Goal: Feedback & Contribution: Contribute content

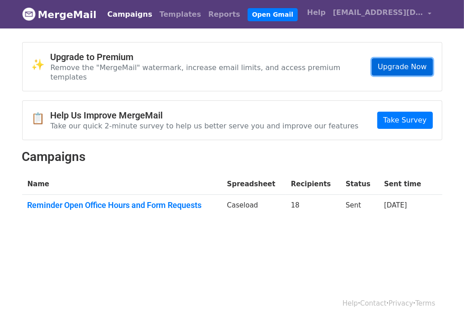
click at [400, 64] on link "Upgrade Now" at bounding box center [402, 66] width 60 height 17
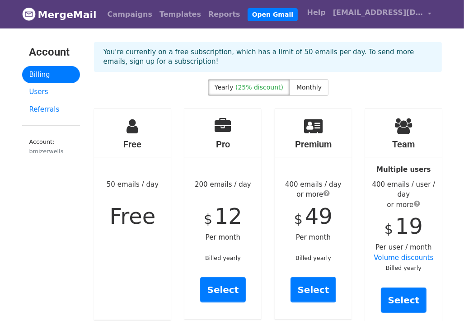
click at [274, 87] on span "(25% discount)" at bounding box center [259, 87] width 48 height 7
click at [232, 282] on link "Select" at bounding box center [223, 289] width 46 height 25
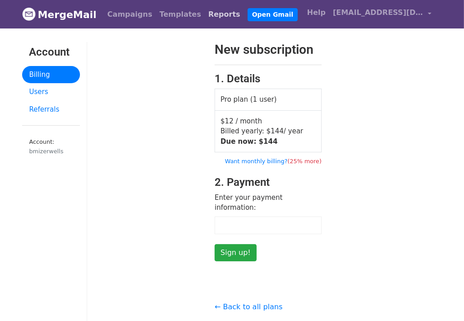
click at [204, 19] on link "Reports" at bounding box center [223, 14] width 39 height 18
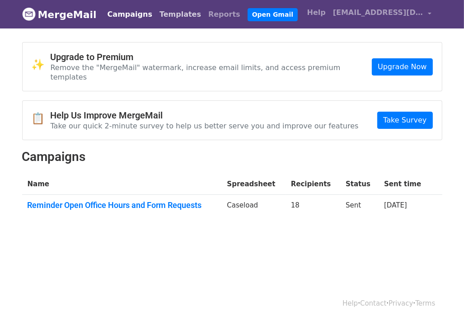
click at [163, 18] on link "Templates" at bounding box center [180, 14] width 49 height 18
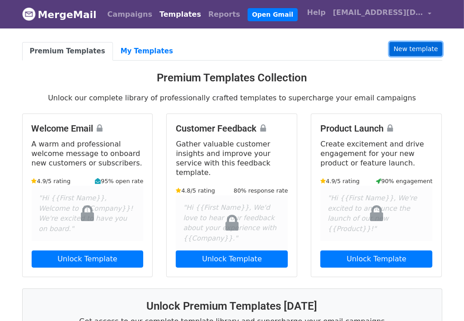
click at [429, 51] on link "New template" at bounding box center [415, 49] width 52 height 14
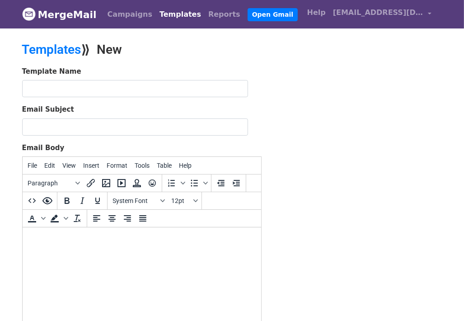
click at [51, 242] on body at bounding box center [141, 239] width 224 height 10
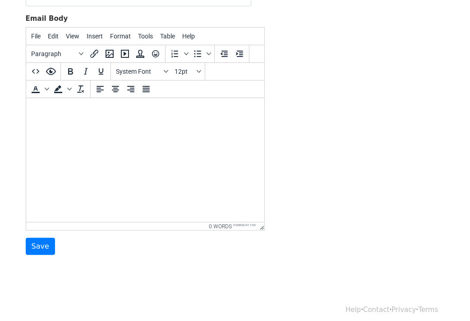
scroll to position [135, 0]
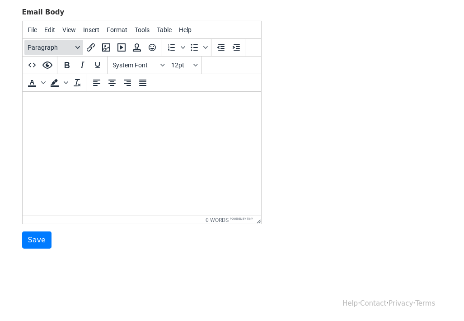
click at [78, 47] on icon "Blocks" at bounding box center [77, 47] width 5 height 5
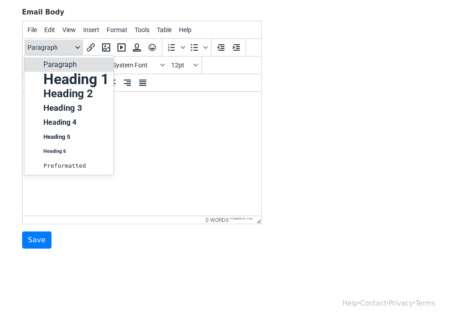
click at [78, 47] on icon "Blocks" at bounding box center [77, 47] width 5 height 5
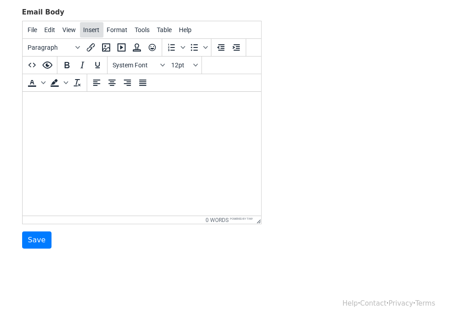
click at [89, 29] on span "Insert" at bounding box center [92, 29] width 16 height 7
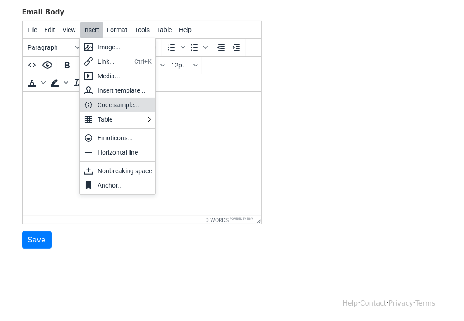
click at [137, 102] on div "Code sample..." at bounding box center [125, 104] width 54 height 11
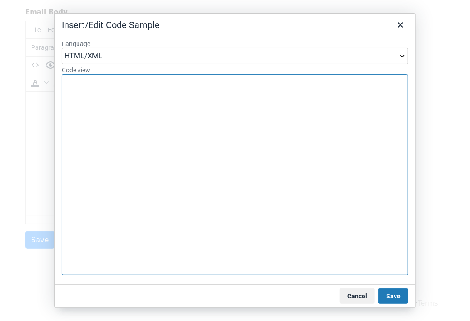
click at [137, 102] on textarea "Code view" at bounding box center [235, 174] width 347 height 201
paste textarea "Subject: «StudentName» – Accommodations, Modifications, and Services Dear Team,…"
type textarea "Subject: «StudentName» – Accommodations, Modifications, and Services Dear Team,…"
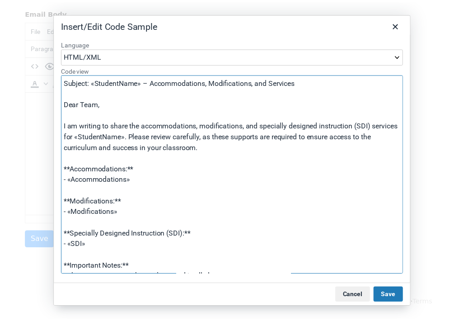
scroll to position [126, 0]
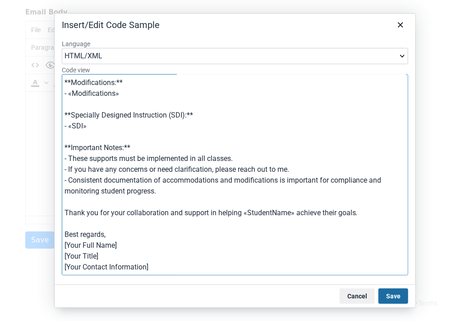
click at [395, 298] on button "Save" at bounding box center [394, 295] width 30 height 15
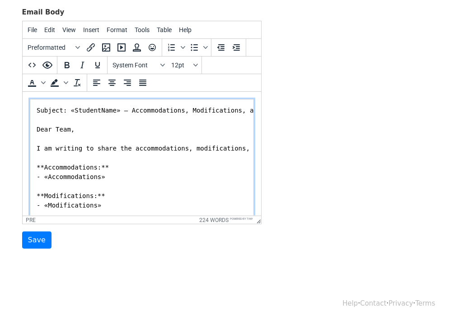
scroll to position [45, 0]
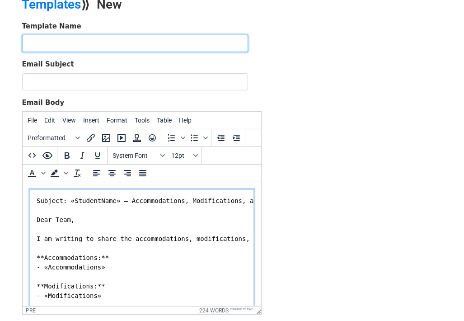
click at [61, 38] on input "text" at bounding box center [135, 43] width 226 height 17
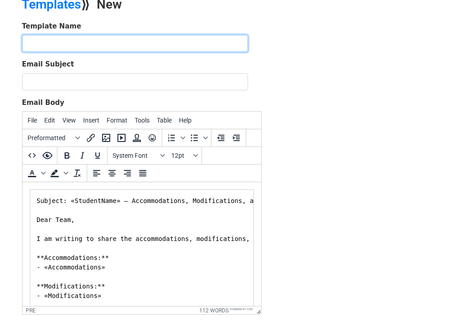
click at [61, 41] on input "text" at bounding box center [135, 43] width 226 height 17
click at [61, 41] on input "T" at bounding box center [135, 43] width 226 height 17
click at [61, 41] on input "Teacher" at bounding box center [135, 43] width 226 height 17
type input "T"
type input "I"
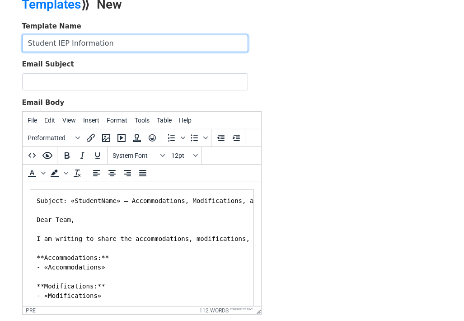
type input "Student IEP Information"
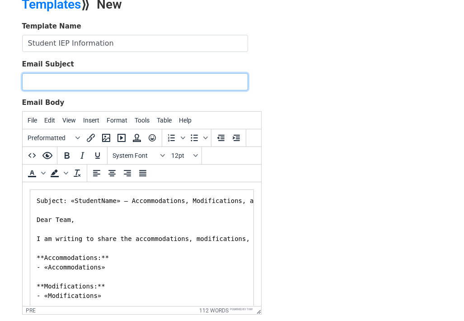
click at [59, 84] on input "Email Subject" at bounding box center [135, 81] width 226 height 17
click at [131, 80] on input "<<id>> <sname>> IEP Accomodations and Modifications" at bounding box center [135, 81] width 226 height 17
click at [220, 79] on input "<<id>> <sname>> IEP Accommodations and Modifications" at bounding box center [135, 81] width 226 height 17
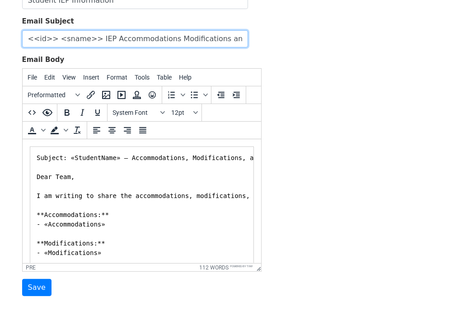
scroll to position [135, 0]
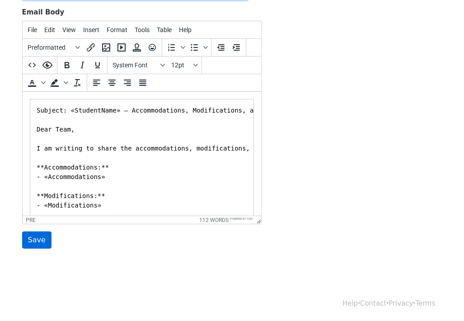
type input "<<id>> <sname>> IEP Accommodations Modifications and Goals"
click at [27, 241] on input "Save" at bounding box center [36, 239] width 29 height 17
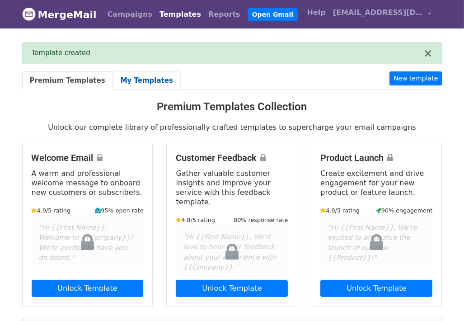
click at [141, 81] on link "My Templates" at bounding box center [147, 80] width 68 height 19
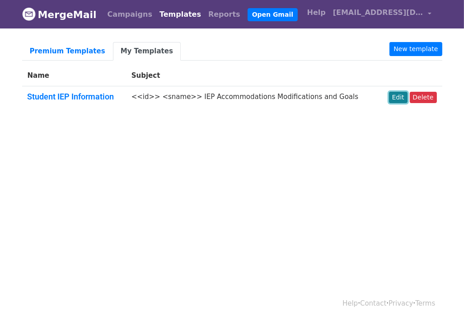
click at [398, 95] on link "Edit" at bounding box center [398, 97] width 19 height 11
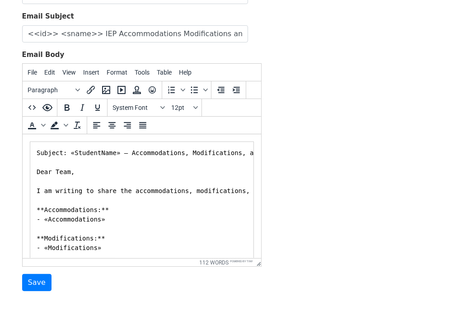
scroll to position [135, 0]
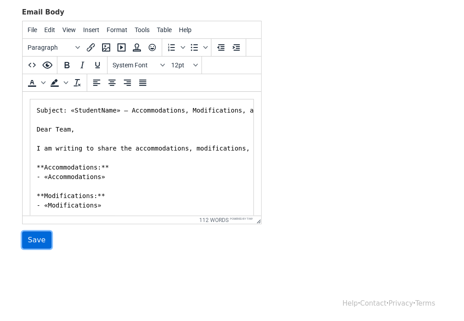
click at [39, 240] on input "Save" at bounding box center [36, 239] width 29 height 17
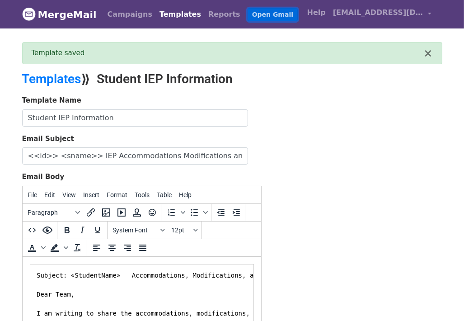
click at [250, 14] on link "Open Gmail" at bounding box center [272, 14] width 50 height 13
